Goal: Find specific page/section: Find specific page/section

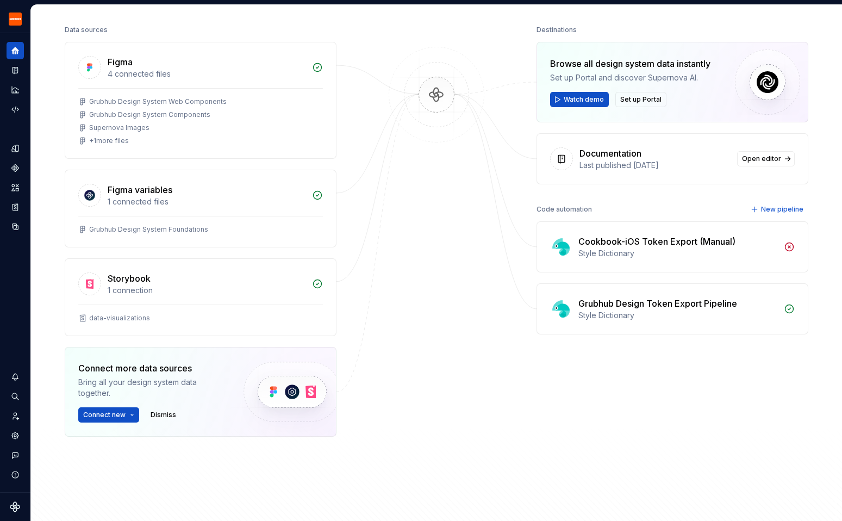
scroll to position [41, 0]
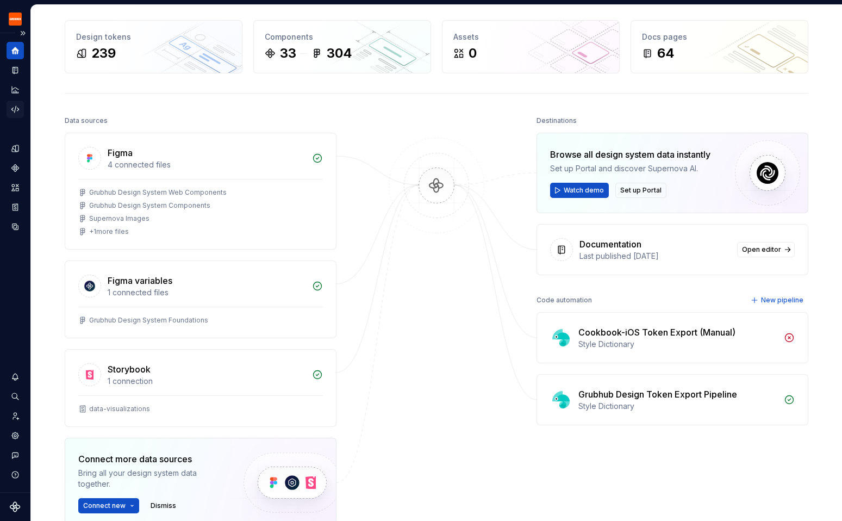
click at [16, 109] on icon "Code automation" at bounding box center [15, 109] width 10 height 10
